Goal: Transaction & Acquisition: Purchase product/service

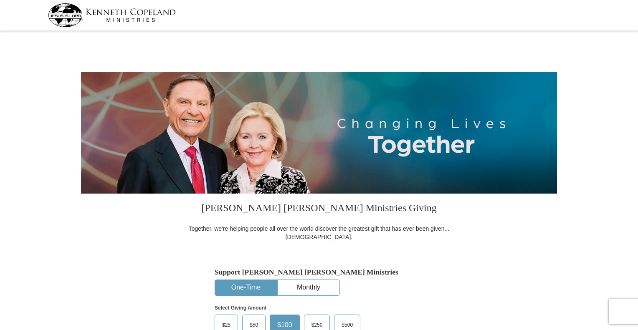
select select "MN"
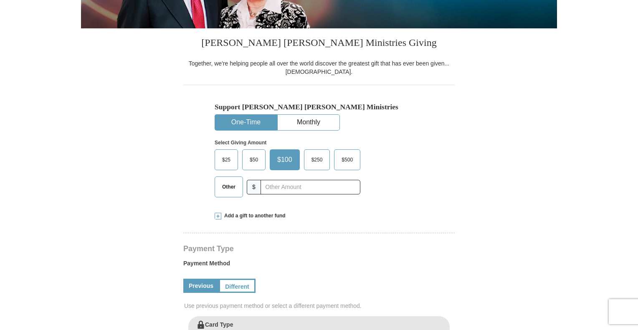
scroll to position [167, 0]
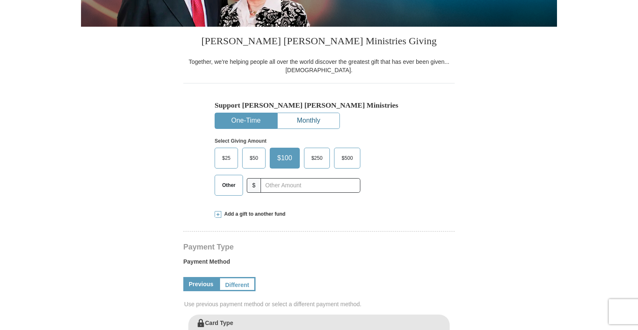
click at [320, 122] on button "Monthly" at bounding box center [309, 120] width 62 height 15
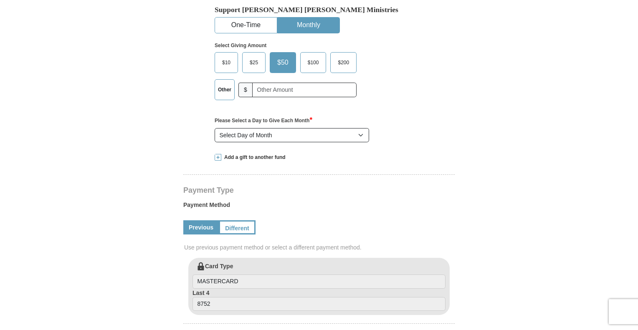
scroll to position [278, 0]
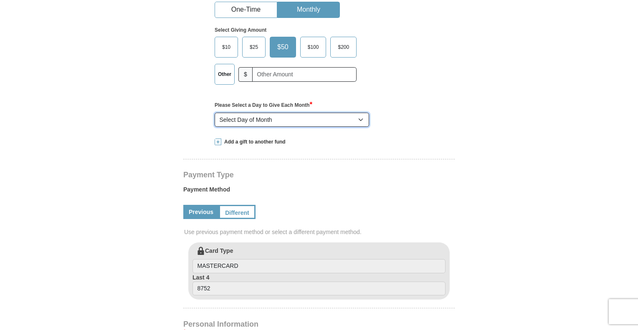
click at [309, 120] on select "Select Day of Month 1 2 3 4 5 6 7 8 9 10 11 12 13 14 15 16 17 18 19 20 21 22 23…" at bounding box center [292, 120] width 155 height 14
select select "1"
click at [215, 113] on select "Select Day of Month 1 2 3 4 5 6 7 8 9 10 11 12 13 14 15 16 17 18 19 20 21 22 23…" at bounding box center [292, 120] width 155 height 14
click at [170, 141] on form "[PERSON_NAME] [PERSON_NAME] Ministries Giving Together, we're helping people al…" at bounding box center [319, 242] width 476 height 974
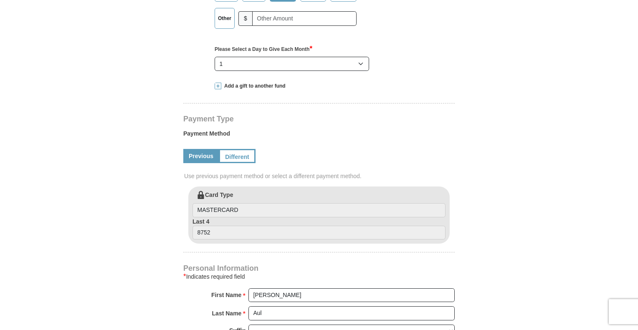
scroll to position [390, 0]
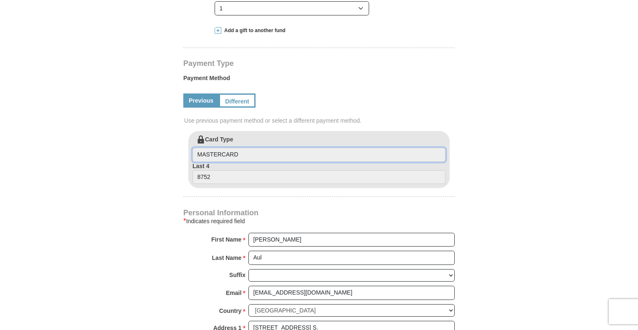
click at [213, 154] on input "MASTERCARD" at bounding box center [319, 155] width 253 height 14
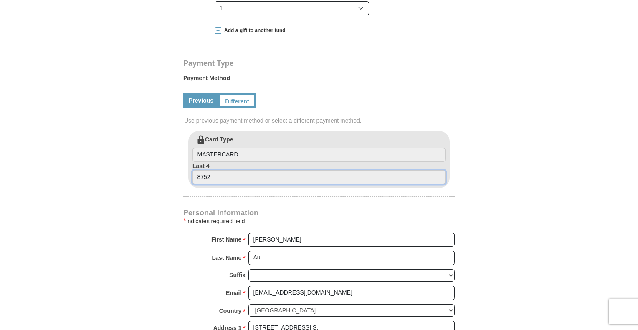
click at [209, 174] on input "8752" at bounding box center [319, 177] width 253 height 14
click at [212, 142] on label "Card Type MASTERCARD" at bounding box center [319, 148] width 253 height 27
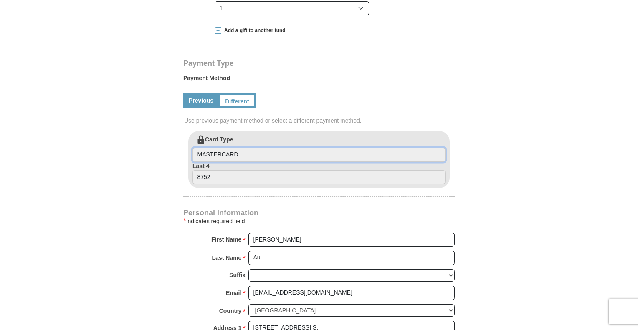
click at [212, 148] on input "MASTERCARD" at bounding box center [319, 155] width 253 height 14
click at [212, 150] on input "MASTERCARD" at bounding box center [319, 155] width 253 height 14
click at [214, 151] on input "MASTERCARD" at bounding box center [319, 155] width 253 height 14
click at [215, 151] on input "MASTERCARD" at bounding box center [319, 155] width 253 height 14
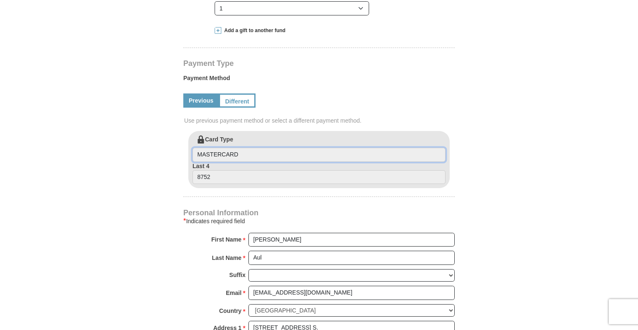
click at [300, 159] on input "MASTERCARD" at bounding box center [319, 155] width 253 height 14
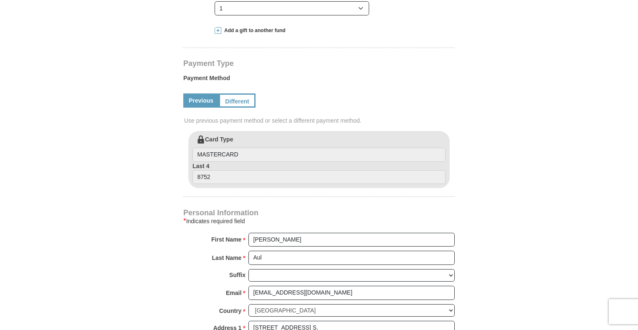
click at [155, 156] on form "[PERSON_NAME] [PERSON_NAME] Ministries Giving Together, we're helping people al…" at bounding box center [319, 131] width 476 height 974
click at [231, 99] on link "Different" at bounding box center [236, 101] width 35 height 14
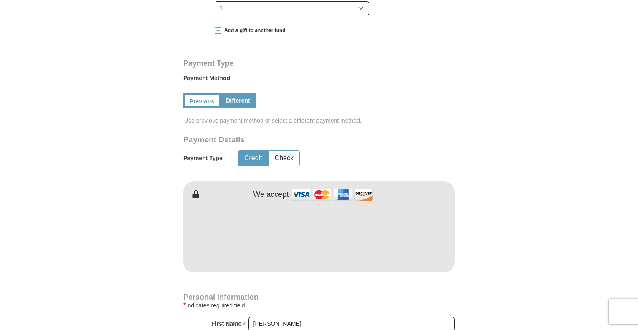
scroll to position [445, 0]
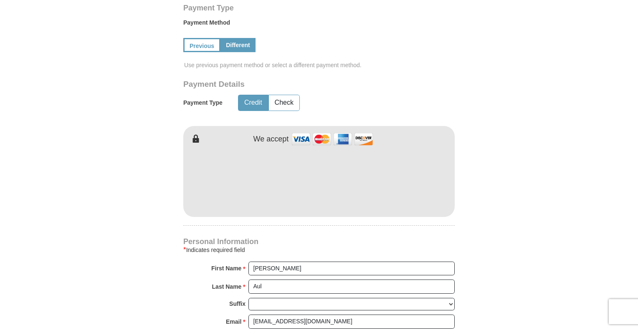
click at [94, 181] on form "[PERSON_NAME] [PERSON_NAME] Ministries Giving Together, we're helping people al…" at bounding box center [319, 117] width 476 height 1058
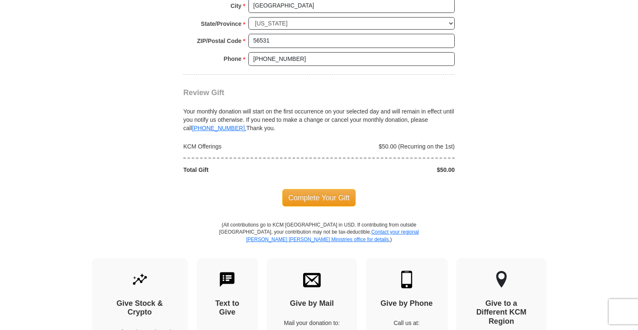
scroll to position [891, 0]
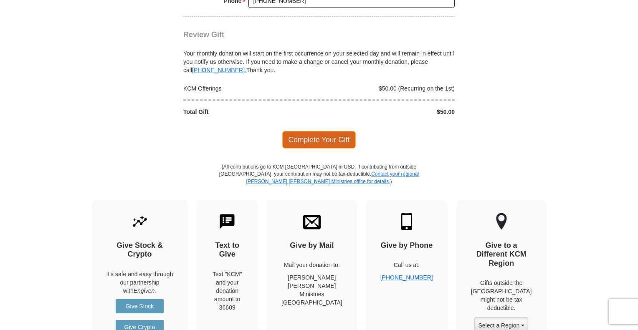
click at [337, 137] on span "Complete Your Gift" at bounding box center [319, 140] width 74 height 18
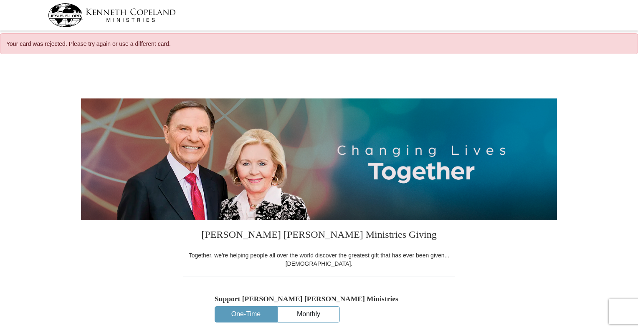
select select "MN"
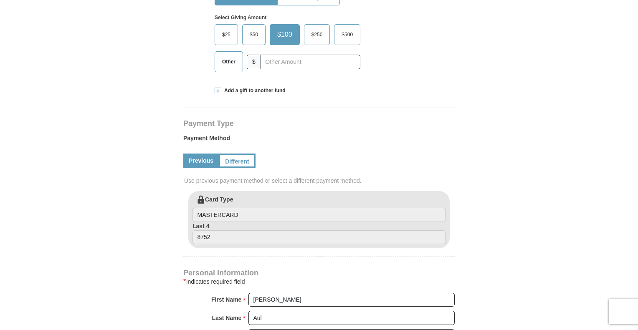
scroll to position [334, 0]
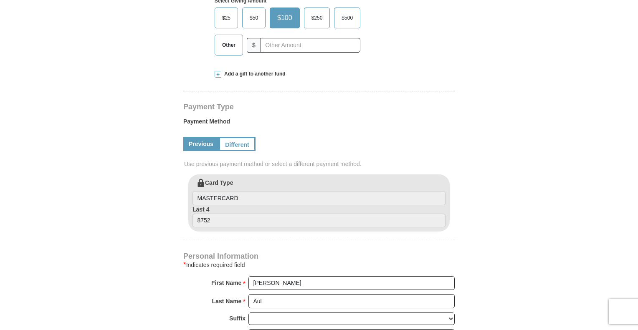
click at [258, 142] on div "Previous Different" at bounding box center [319, 144] width 272 height 28
click at [254, 143] on div "Previous Different" at bounding box center [319, 144] width 272 height 28
click at [242, 145] on link "Different" at bounding box center [236, 144] width 35 height 14
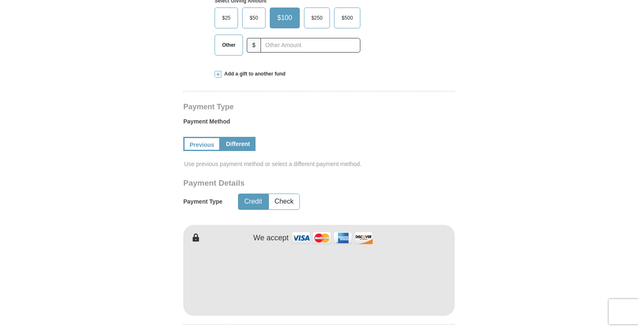
click at [127, 215] on form "[PERSON_NAME] [PERSON_NAME] Ministries Giving Together, we're helping people al…" at bounding box center [319, 257] width 476 height 1062
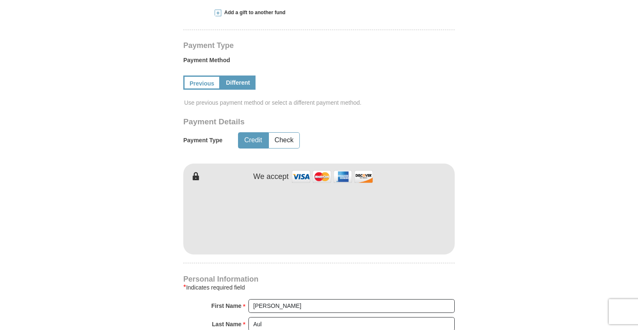
scroll to position [445, 0]
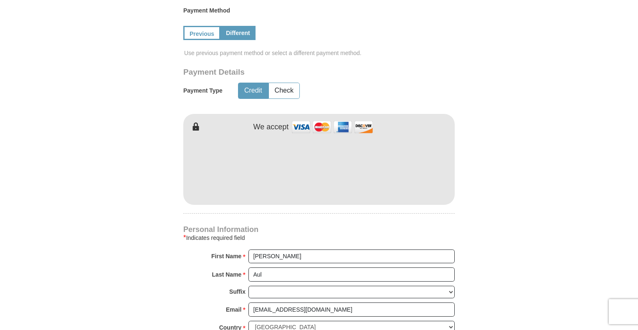
click at [257, 89] on button "Credit" at bounding box center [254, 90] width 30 height 15
click at [132, 193] on form "[PERSON_NAME] [PERSON_NAME] Ministries Giving Together, we're helping people al…" at bounding box center [319, 146] width 476 height 1062
click at [293, 91] on button "Check" at bounding box center [284, 90] width 30 height 15
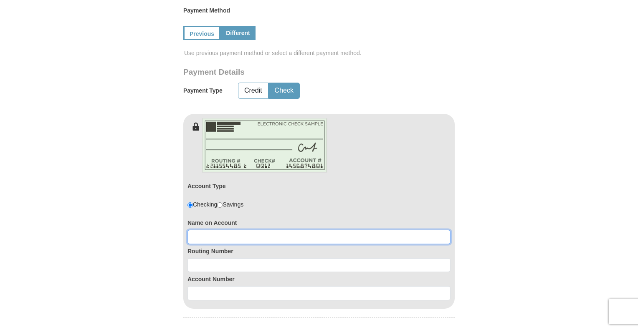
click at [224, 241] on input at bounding box center [319, 237] width 263 height 14
type input "JOHN T AUL"
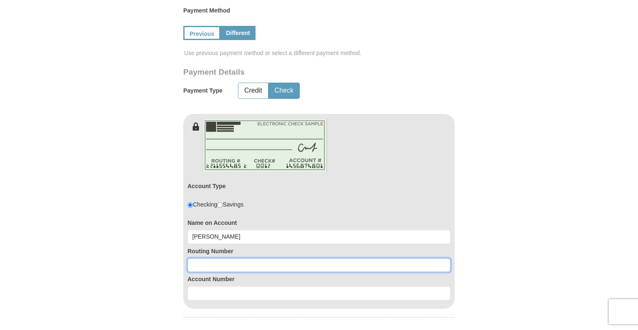
click at [230, 267] on input at bounding box center [319, 266] width 263 height 14
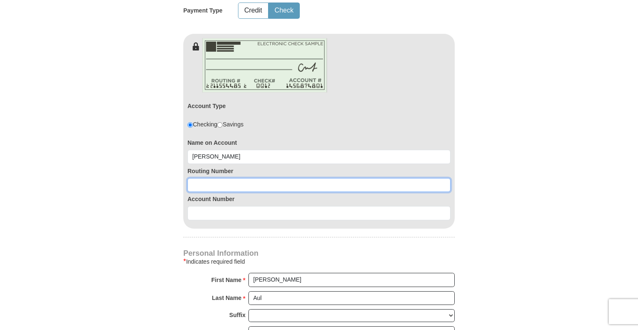
scroll to position [501, 0]
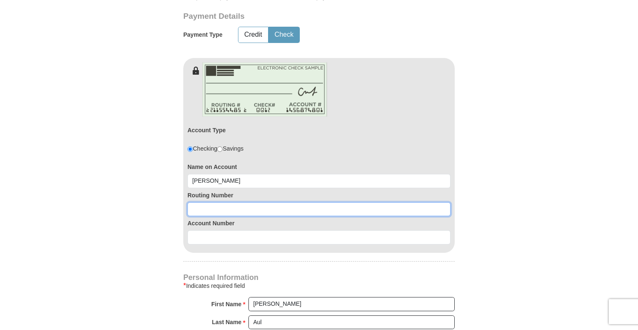
click at [237, 208] on input at bounding box center [319, 210] width 263 height 14
type input "091902036"
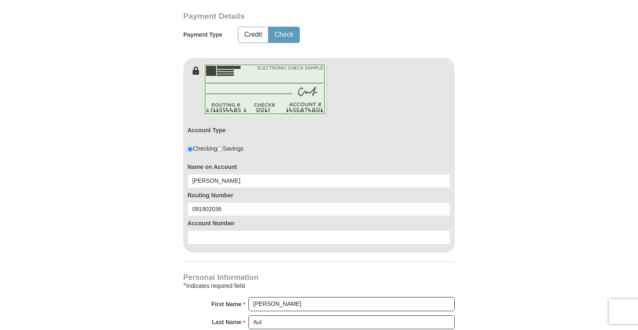
click at [154, 211] on form "[PERSON_NAME] [PERSON_NAME] Ministries Giving Together, we're helping people al…" at bounding box center [319, 142] width 476 height 1166
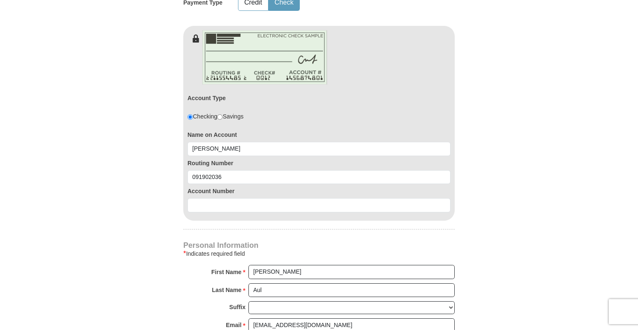
scroll to position [557, 0]
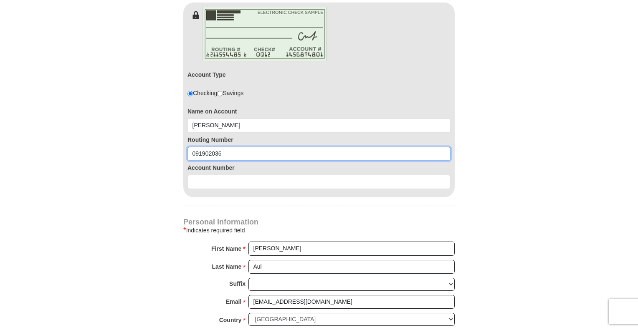
click at [231, 153] on input "091902036" at bounding box center [319, 154] width 263 height 14
click at [210, 152] on input "091902036" at bounding box center [319, 154] width 263 height 14
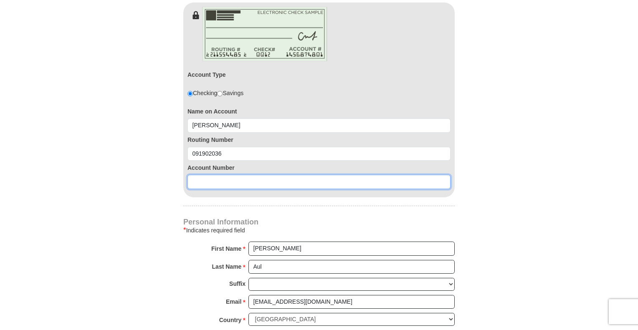
click at [236, 180] on input at bounding box center [319, 182] width 263 height 14
type input "200608307"
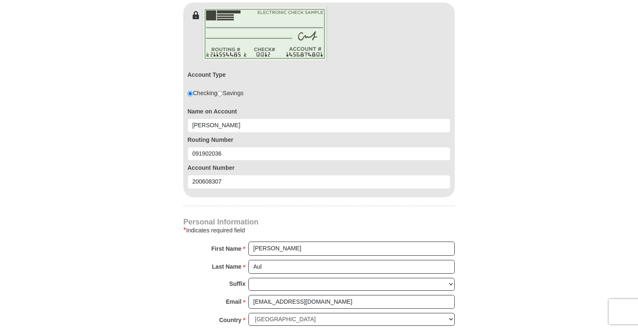
click at [152, 206] on form "[PERSON_NAME] [PERSON_NAME] Ministries Giving Together, we're helping people al…" at bounding box center [319, 86] width 476 height 1166
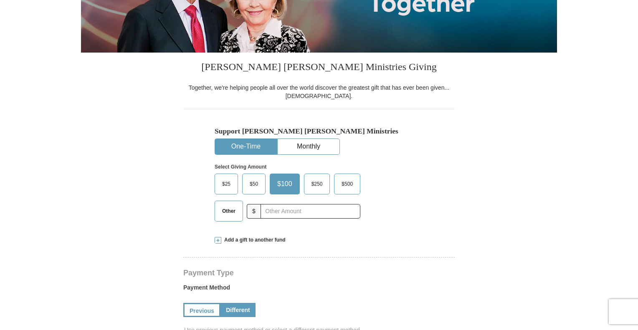
scroll to position [167, 0]
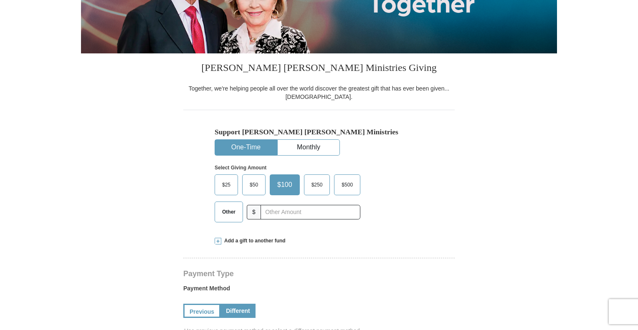
click at [253, 185] on span "$50" at bounding box center [254, 185] width 17 height 13
click at [0, 0] on input "$50" at bounding box center [0, 0] width 0 height 0
click at [330, 146] on button "Monthly" at bounding box center [309, 147] width 62 height 15
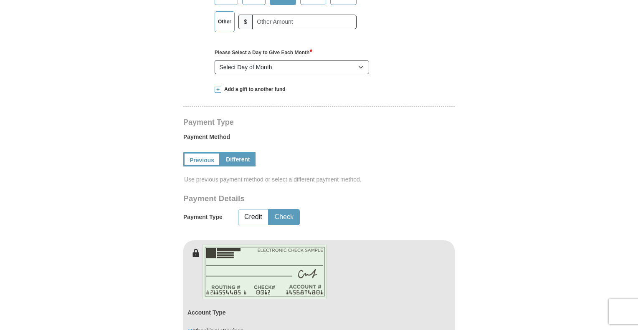
scroll to position [334, 0]
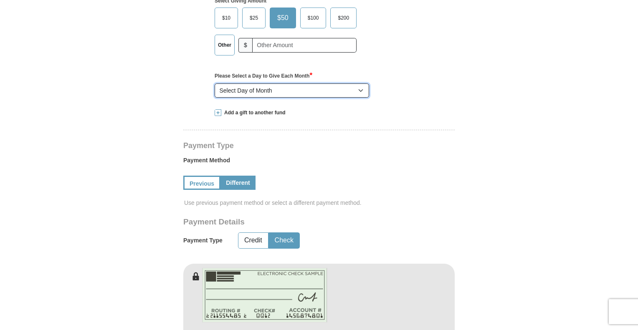
click at [274, 90] on select "Select Day of Month 1 2 3 4 5 6 7 8 9 10 11 12 13 14 15 16 17 18 19 20 21 22 23…" at bounding box center [292, 91] width 155 height 14
select select "1"
click at [215, 84] on select "Select Day of Month 1 2 3 4 5 6 7 8 9 10 11 12 13 14 15 16 17 18 19 20 21 22 23…" at bounding box center [292, 91] width 155 height 14
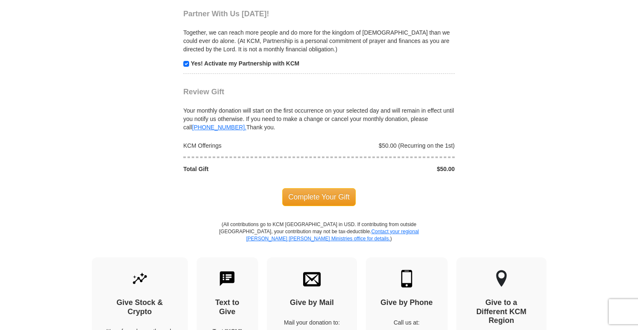
scroll to position [1058, 0]
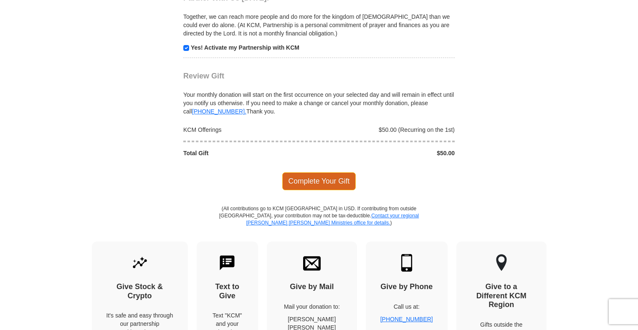
click at [336, 176] on span "Complete Your Gift" at bounding box center [319, 182] width 74 height 18
